Goal: Book appointment/travel/reservation

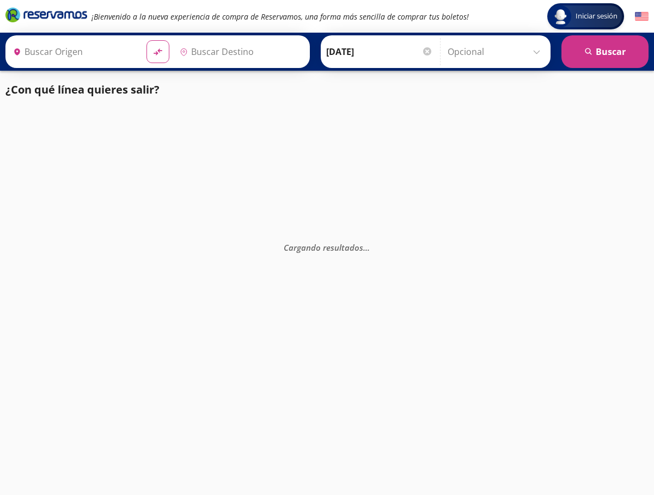
type input "[GEOGRAPHIC_DATA], [GEOGRAPHIC_DATA]"
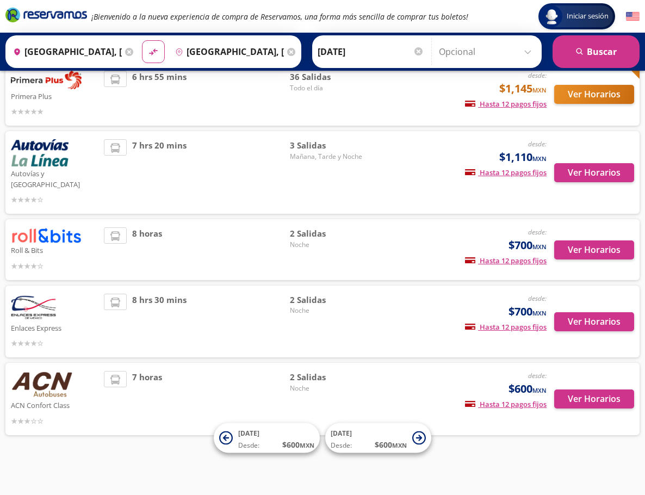
scroll to position [205, 0]
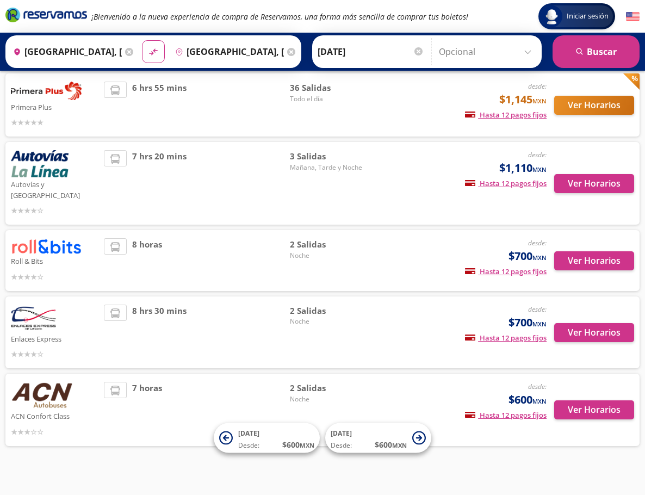
click at [82, 382] on div "ACN Confort Class" at bounding box center [55, 410] width 88 height 56
click at [558, 401] on button "Ver Horarios" at bounding box center [595, 410] width 80 height 19
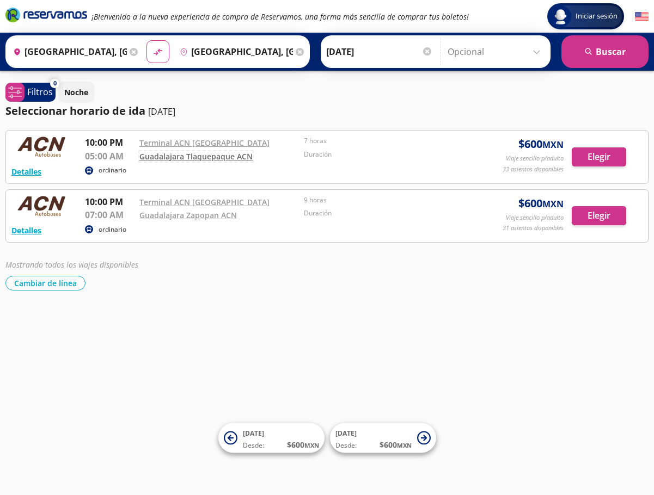
click at [208, 159] on link "Guadalajara Tlaquepaque ACN" at bounding box center [195, 156] width 113 height 10
